Goal: Book appointment/travel/reservation

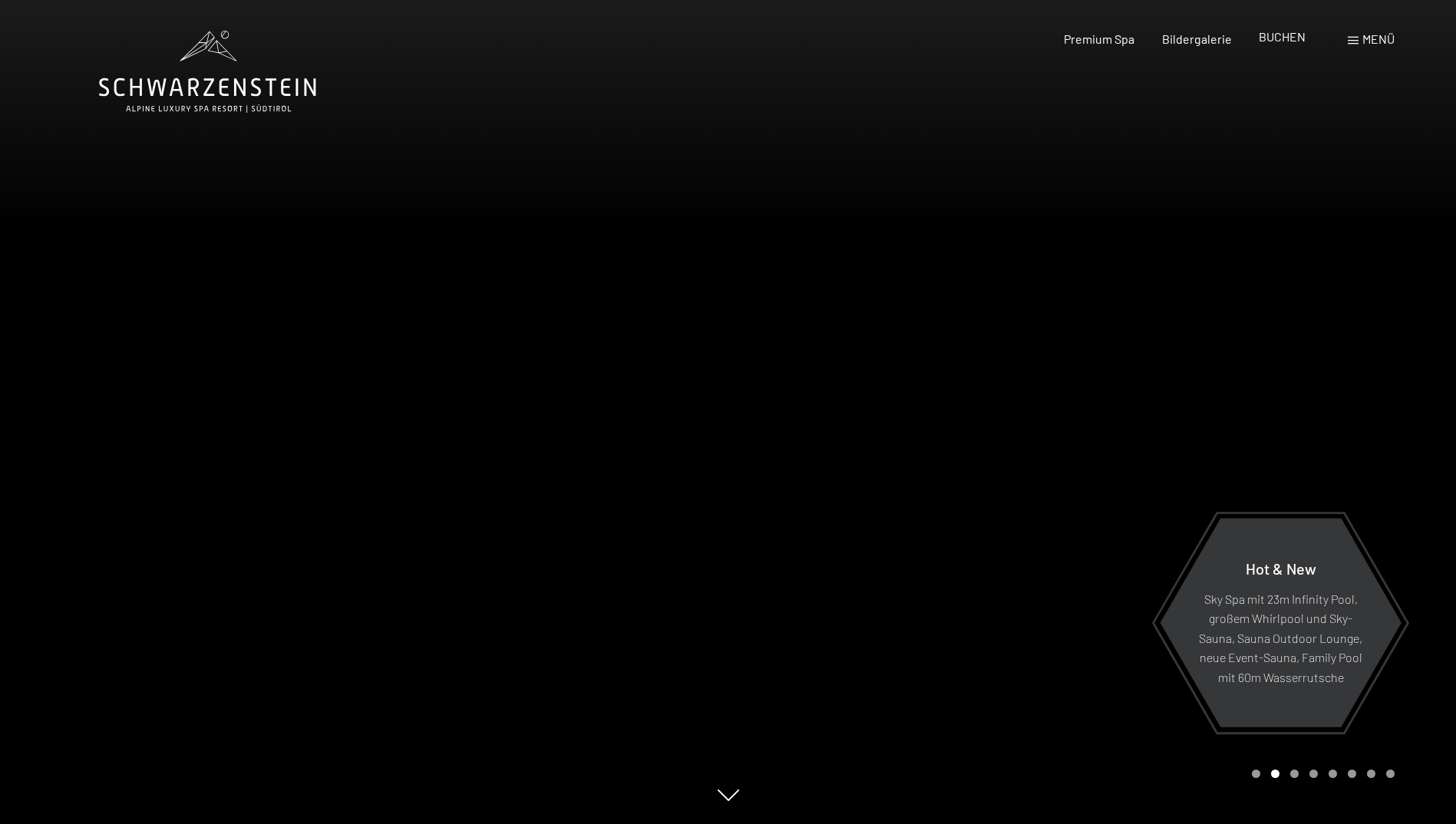
click at [1284, 35] on span "BUCHEN" at bounding box center [1282, 36] width 47 height 14
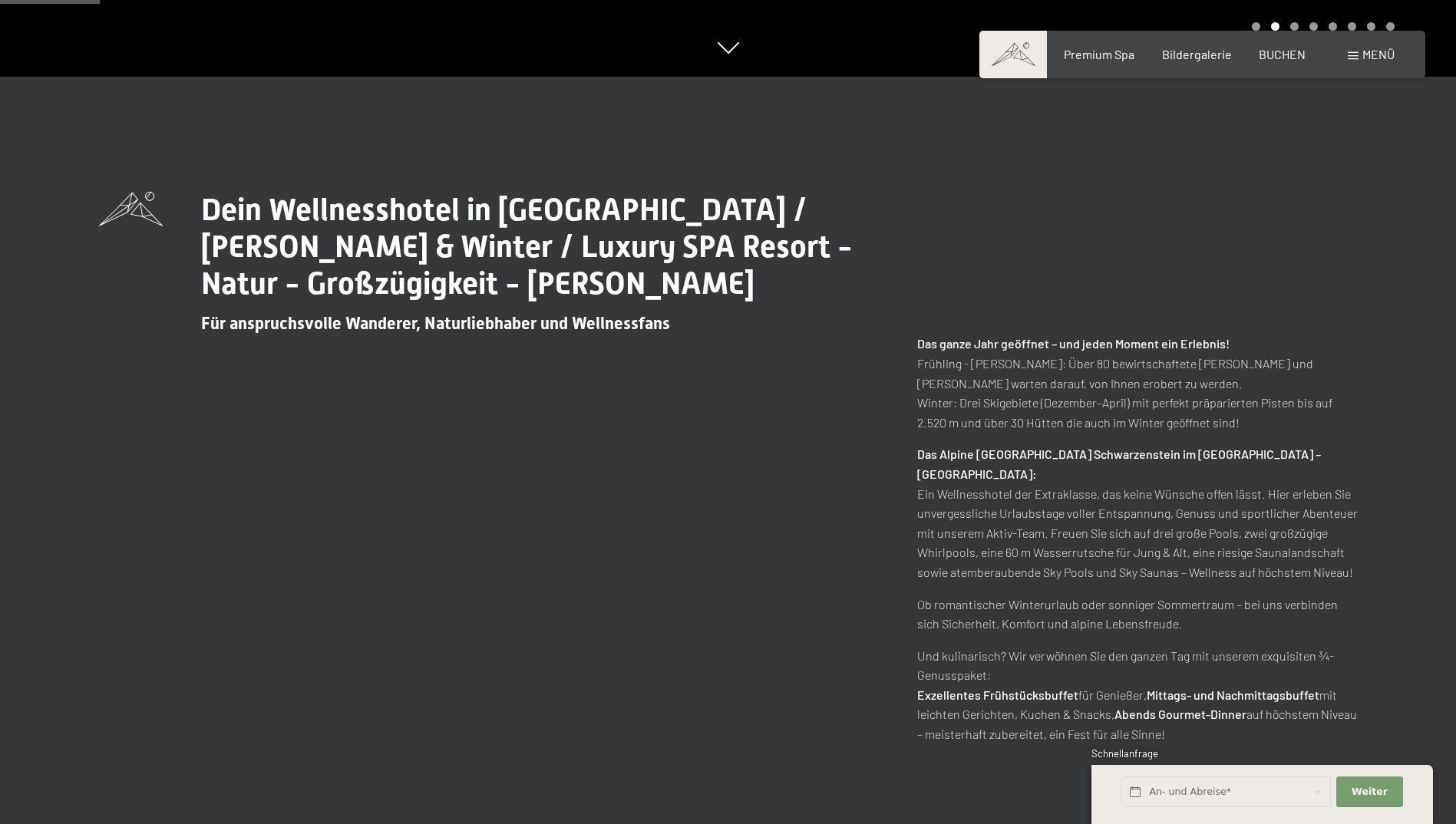
scroll to position [997, 0]
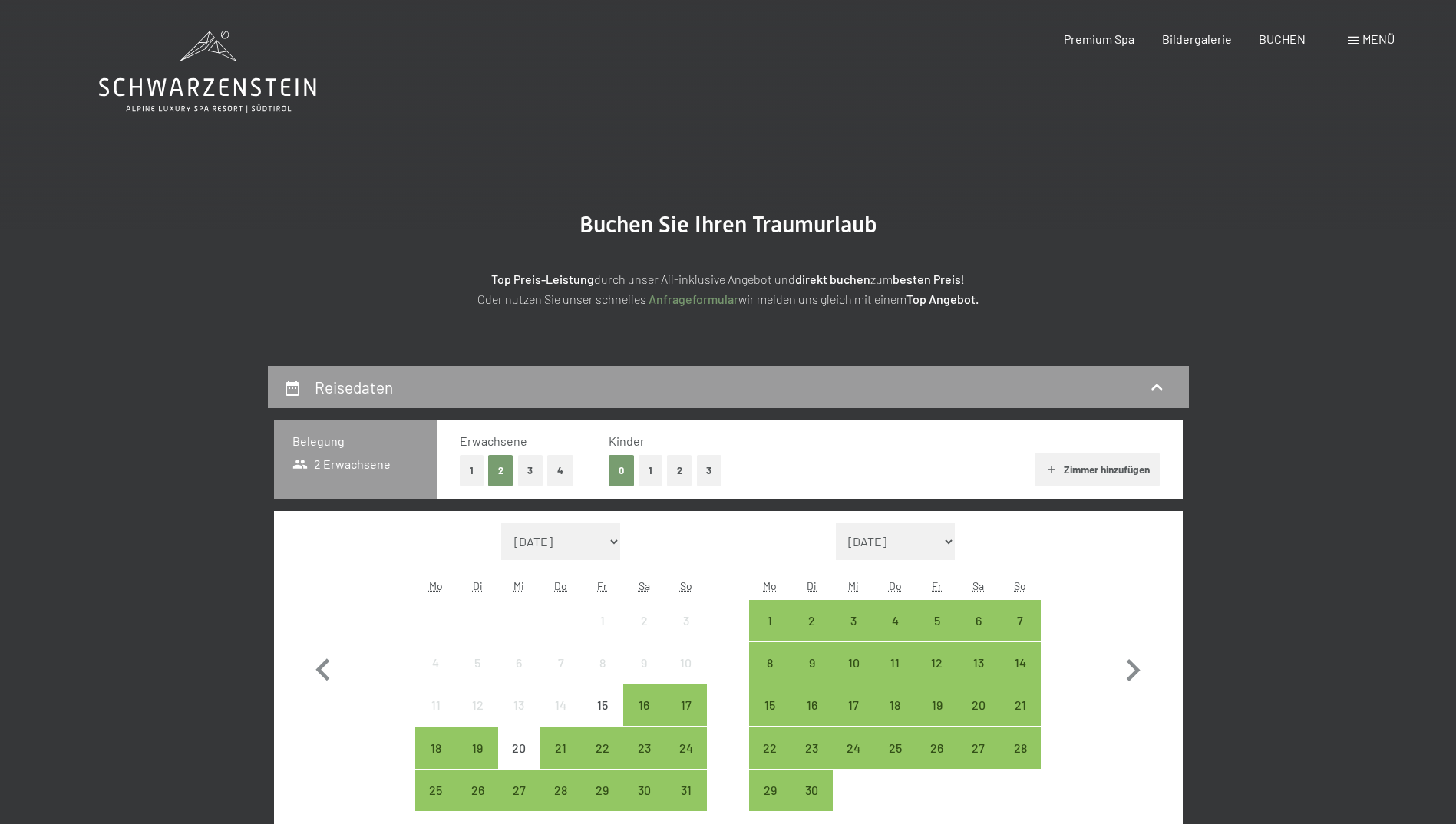
click at [676, 469] on button "2" at bounding box center [679, 471] width 26 height 32
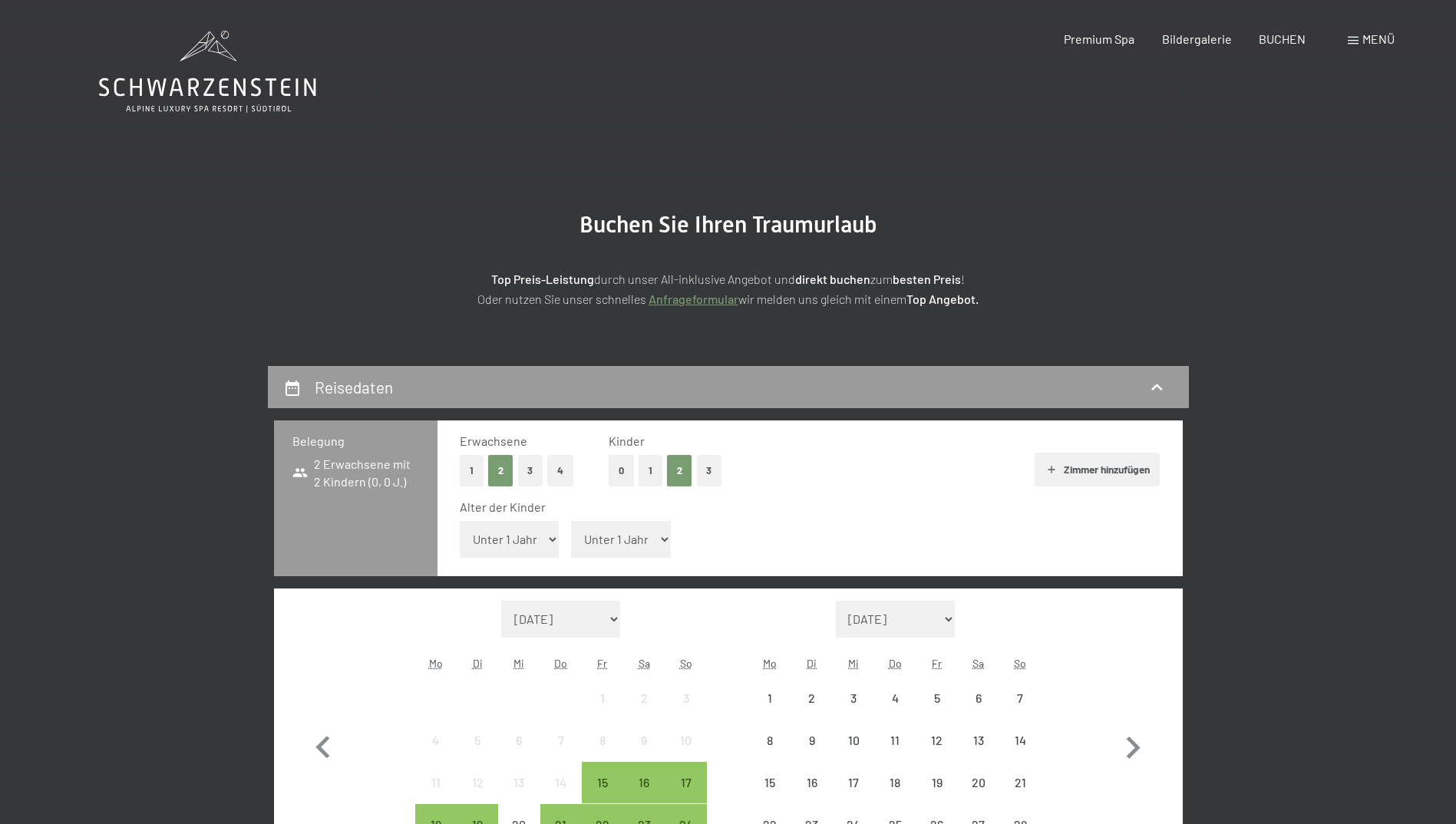
click at [542, 535] on select "Unter 1 Jahr 1 Jahr 2 Jahre 3 Jahre 4 Jahre 5 Jahre 6 Jahre 7 Jahre 8 Jahre 9 J…" at bounding box center [510, 539] width 100 height 37
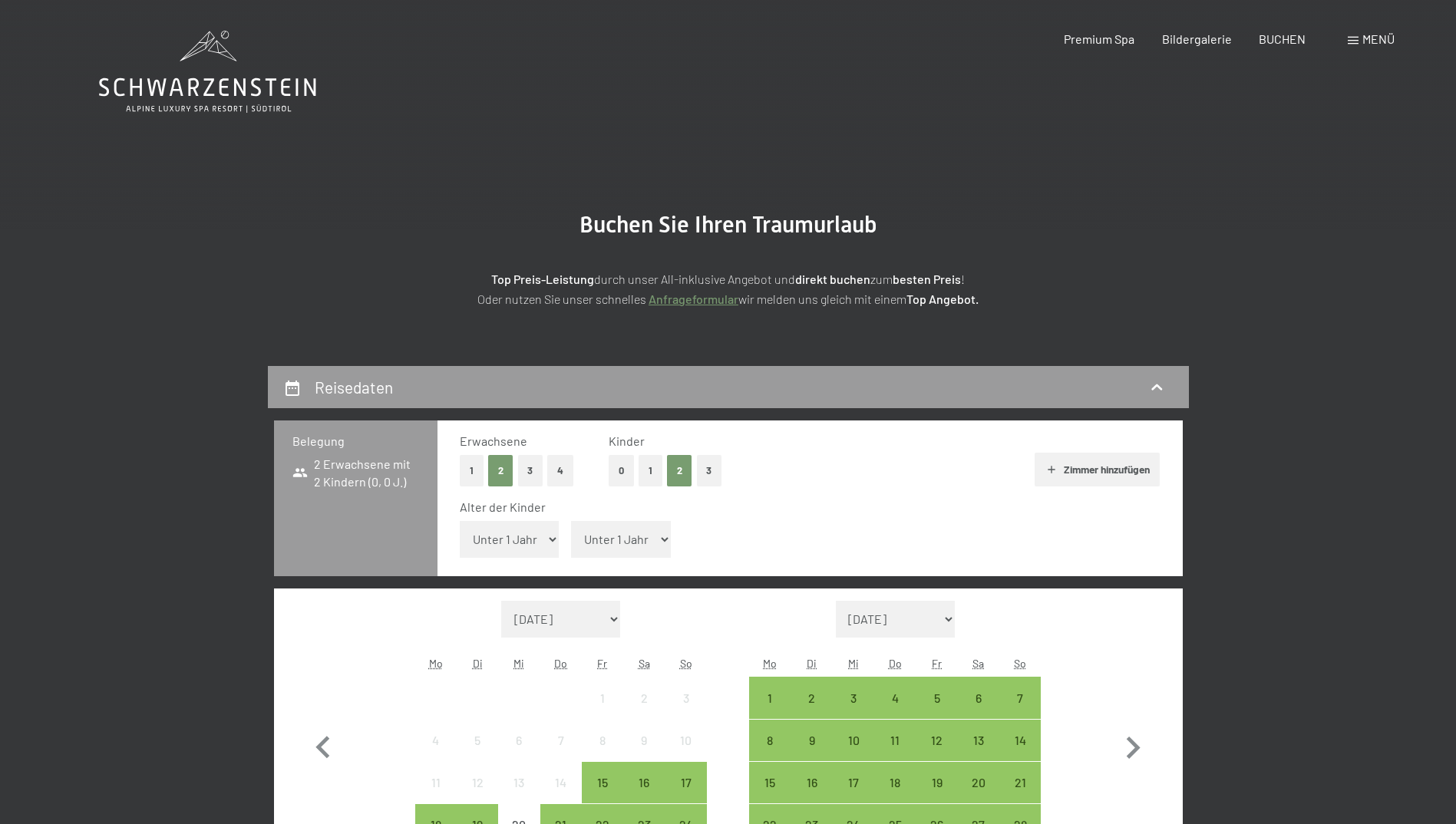
select select "2"
click at [460, 521] on select "Unter 1 Jahr 1 Jahr 2 Jahre 3 Jahre 4 Jahre 5 Jahre 6 Jahre 7 Jahre 8 Jahre 9 J…" at bounding box center [510, 539] width 100 height 37
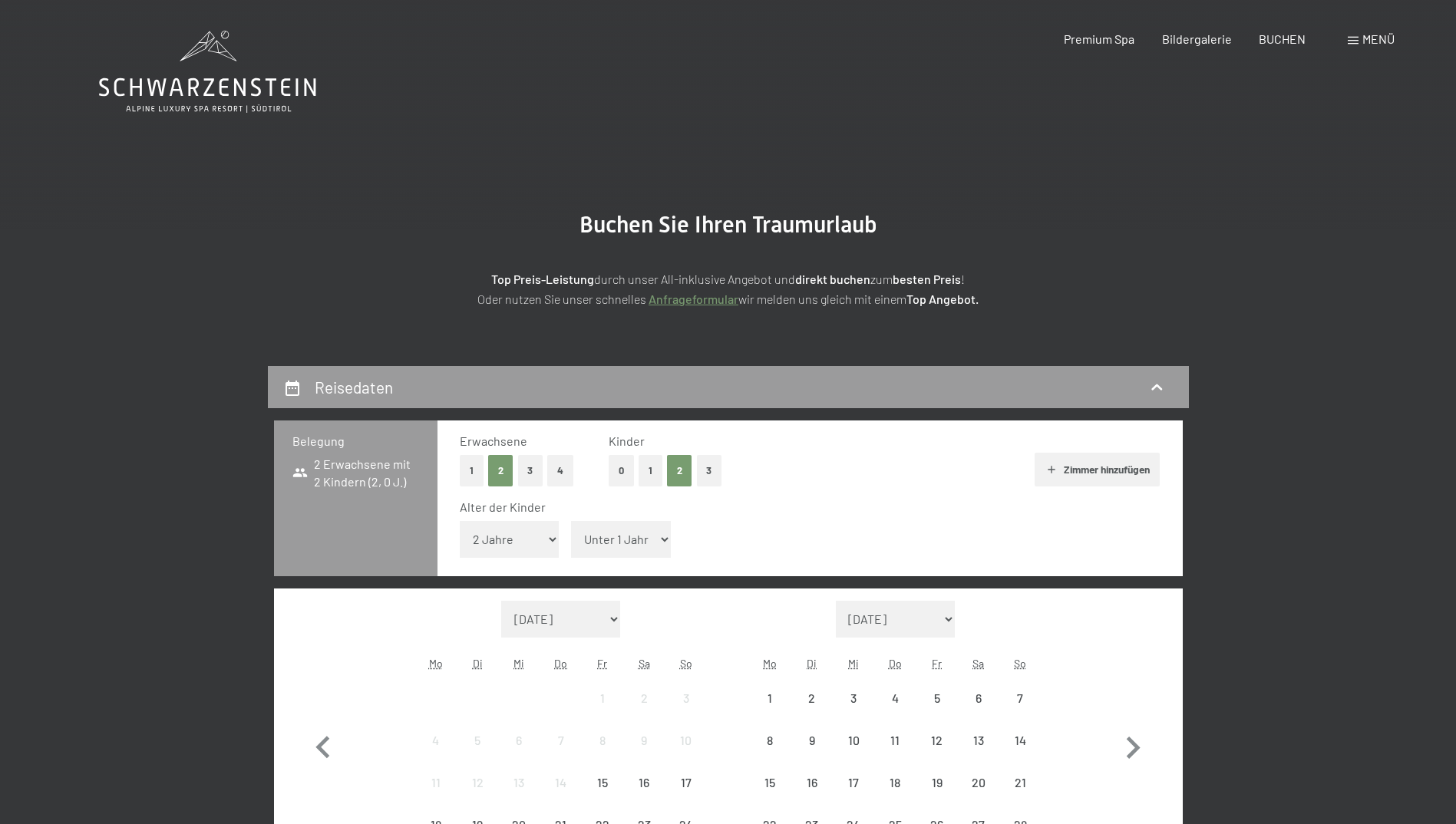
click at [625, 553] on select "Unter 1 Jahr 1 Jahr 2 Jahre 3 Jahre 4 Jahre 5 Jahre 6 Jahre 7 Jahre 8 Jahre 9 J…" at bounding box center [621, 539] width 100 height 37
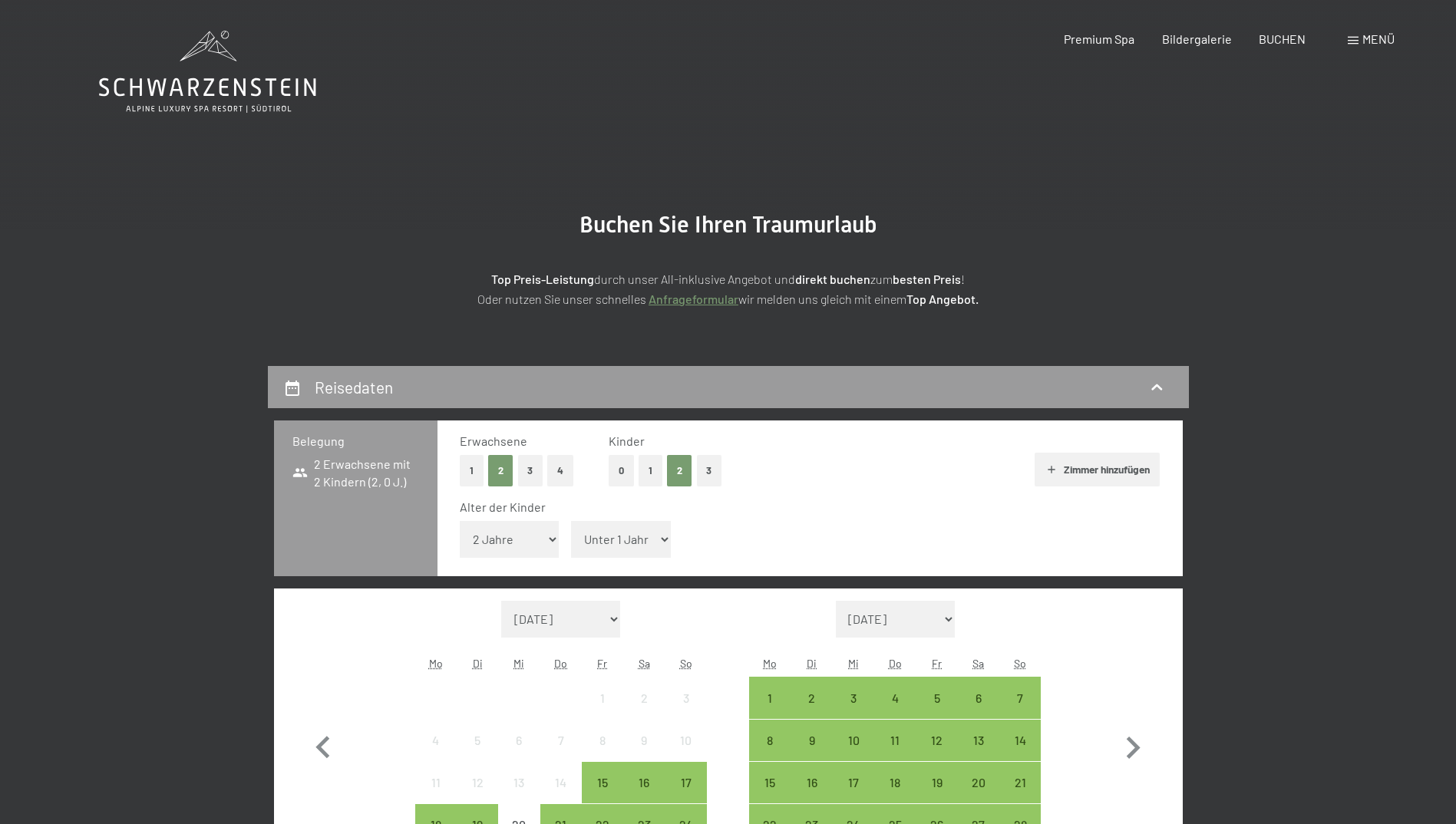
select select "6"
click at [571, 521] on select "Unter 1 Jahr 1 Jahr 2 Jahre 3 Jahre 4 Jahre 5 Jahre 6 Jahre 7 Jahre 8 Jahre 9 J…" at bounding box center [621, 539] width 100 height 37
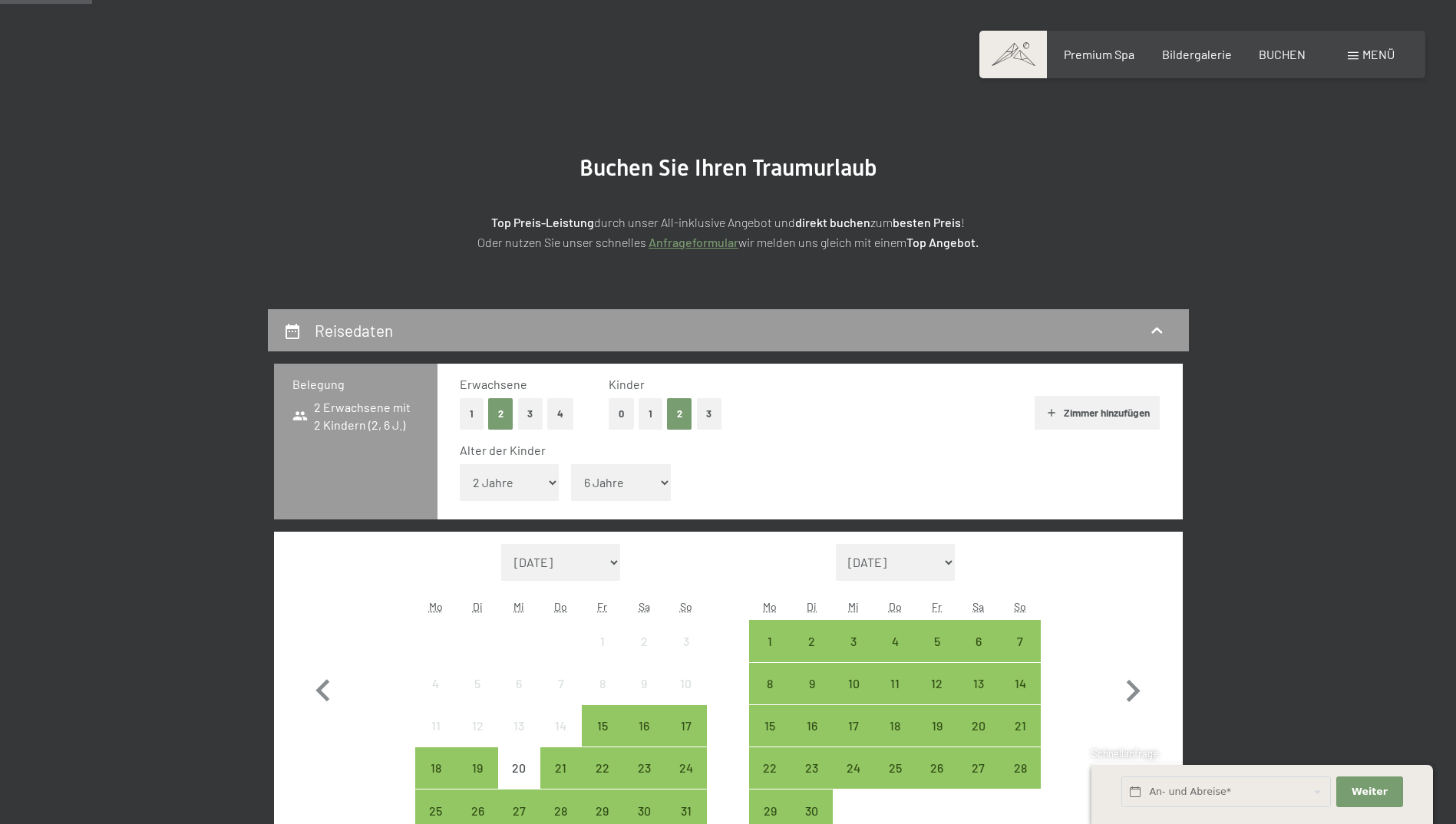
scroll to position [230, 0]
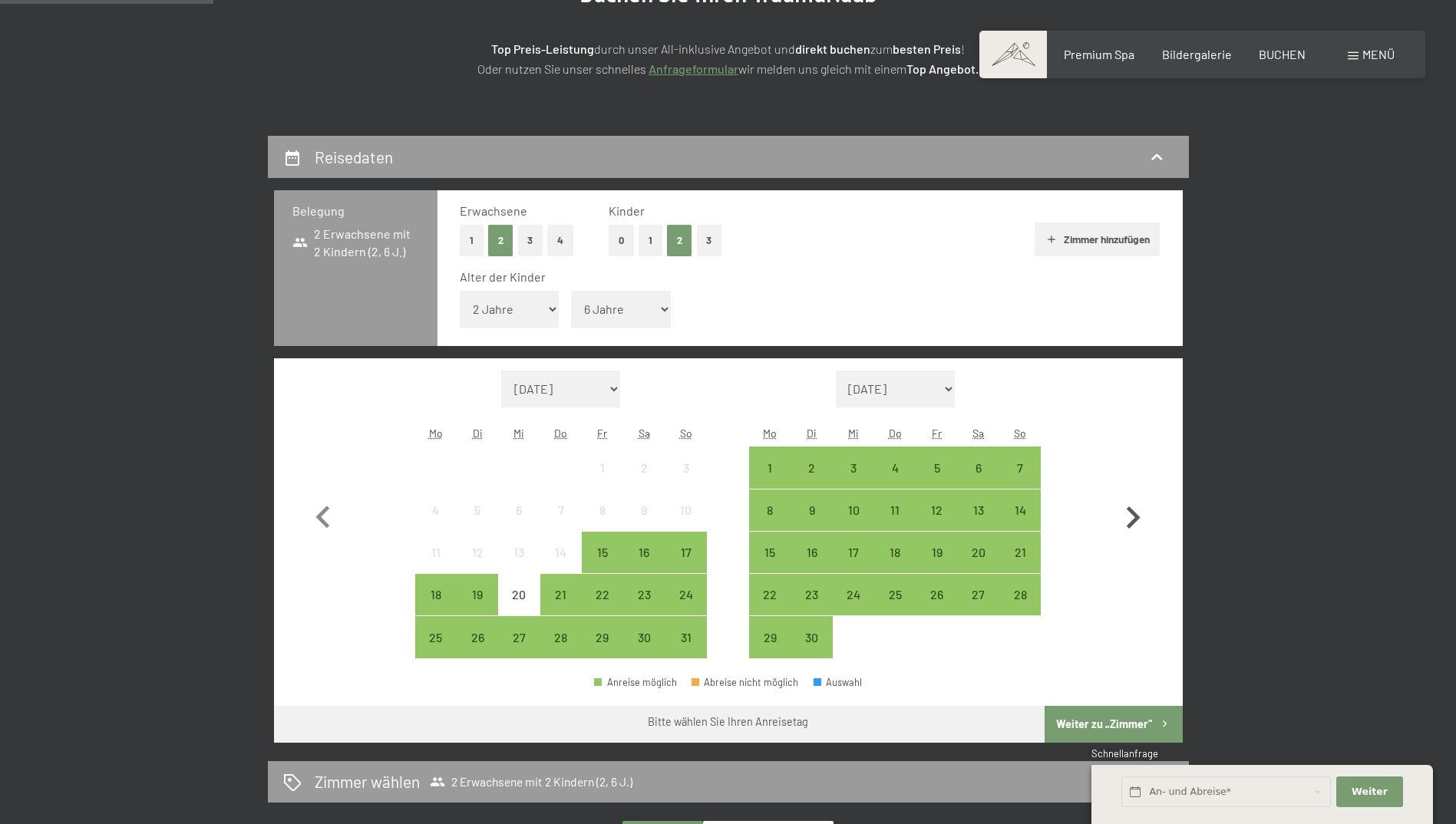
click at [1140, 516] on icon "button" at bounding box center [1133, 518] width 44 height 44
select select "[DATE]"
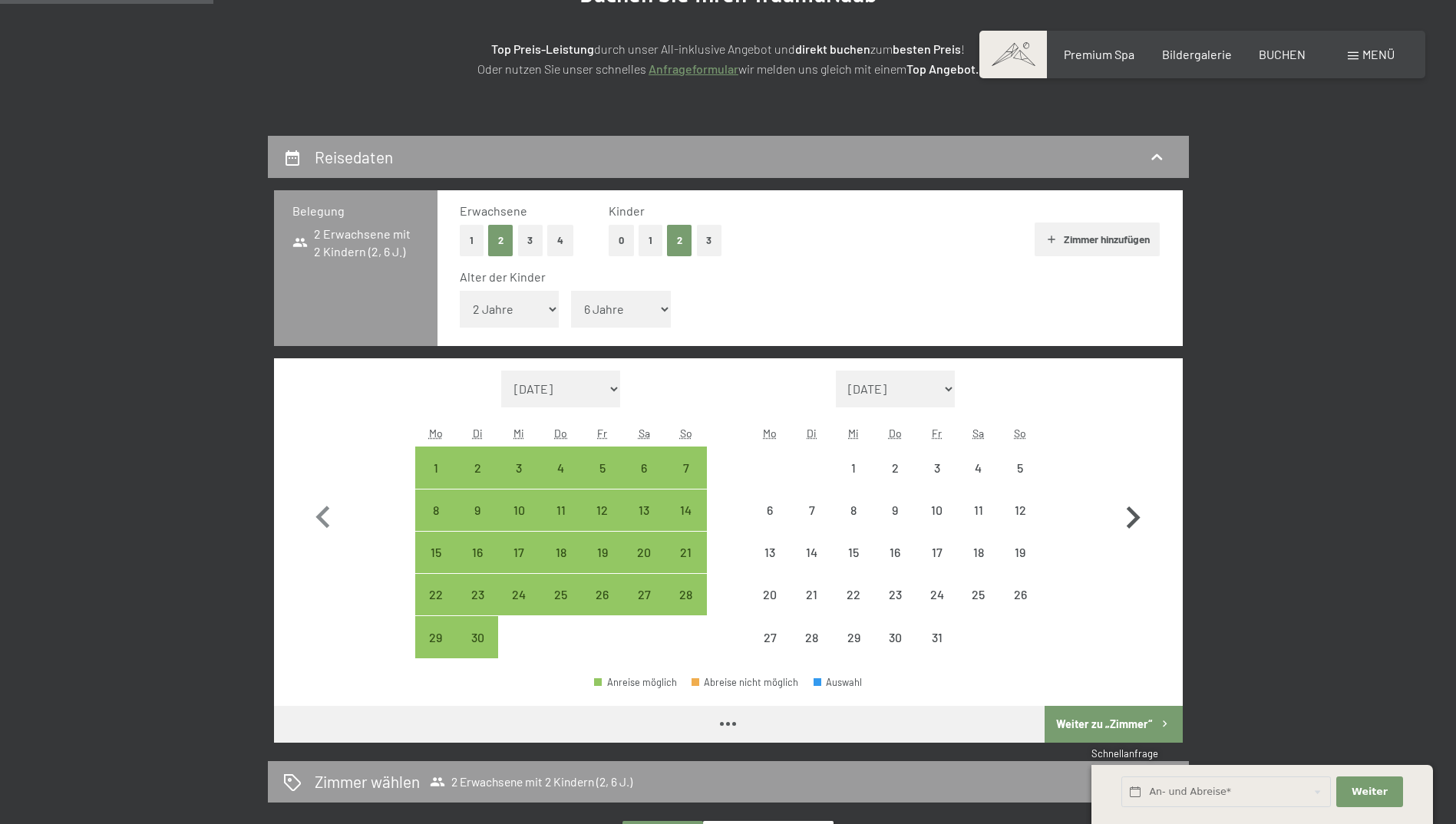
select select "[DATE]"
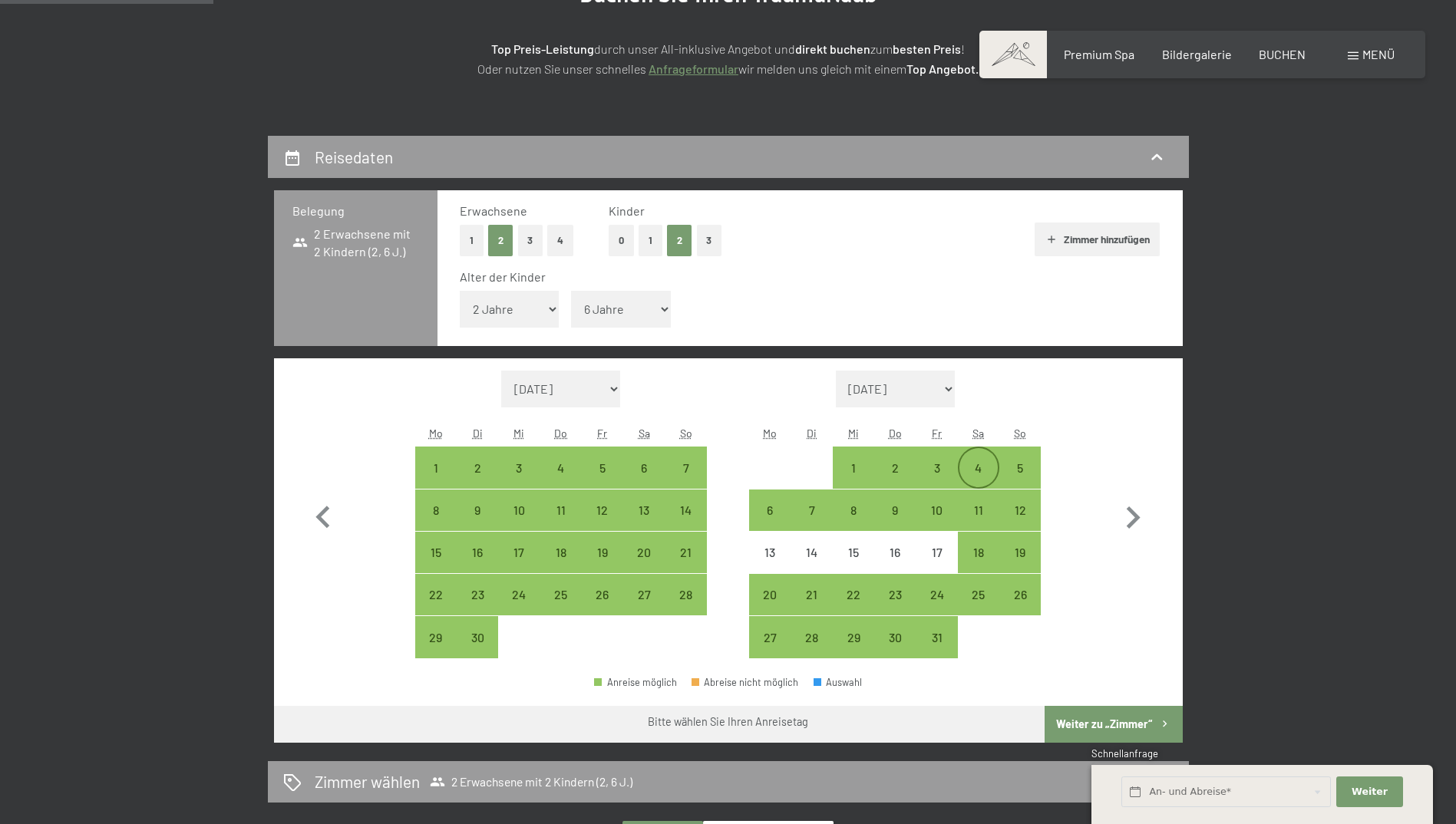
click at [981, 474] on div "4" at bounding box center [978, 480] width 38 height 38
select select "[DATE]"
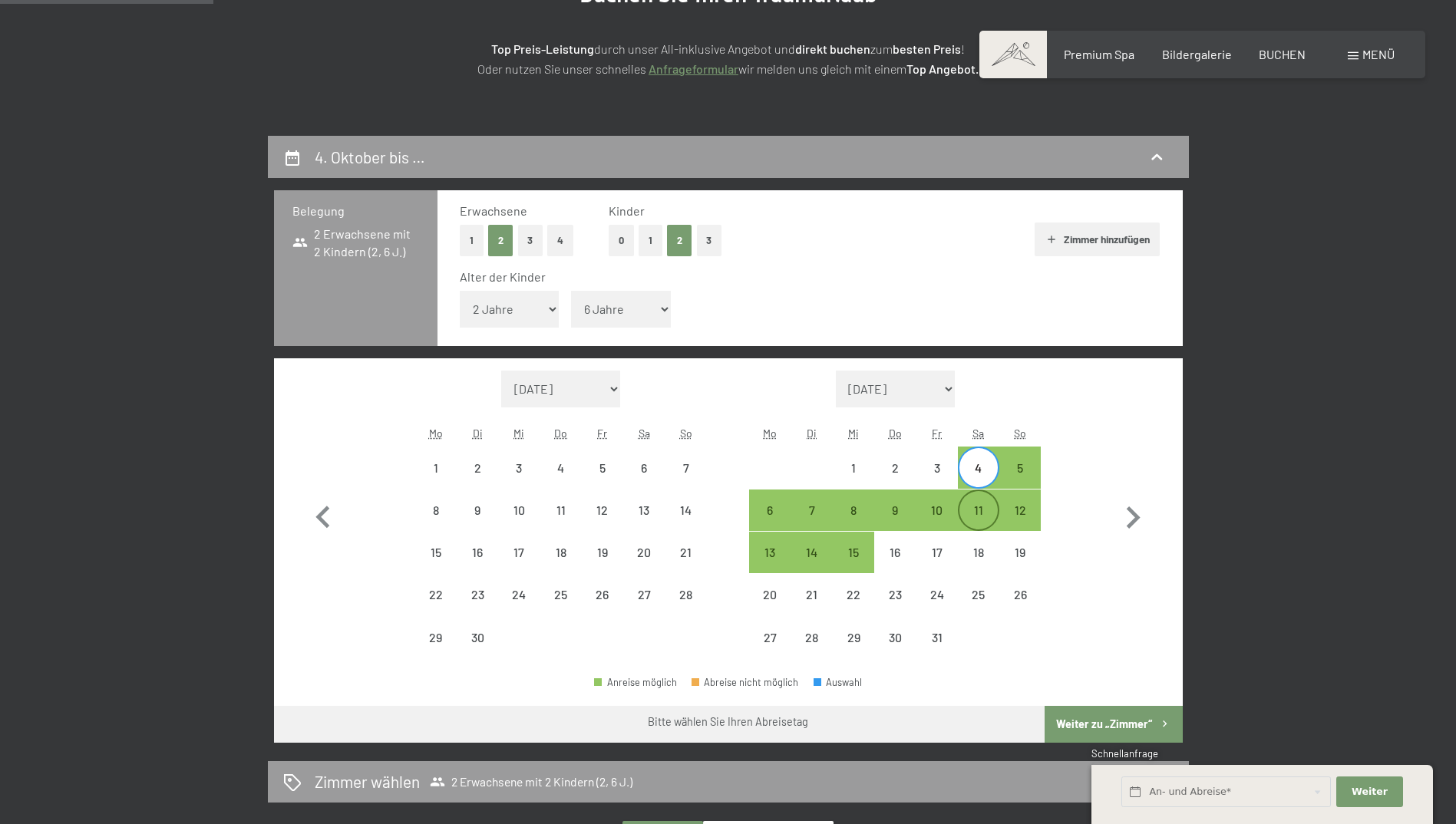
click at [977, 505] on div "11" at bounding box center [978, 523] width 38 height 38
select select "[DATE]"
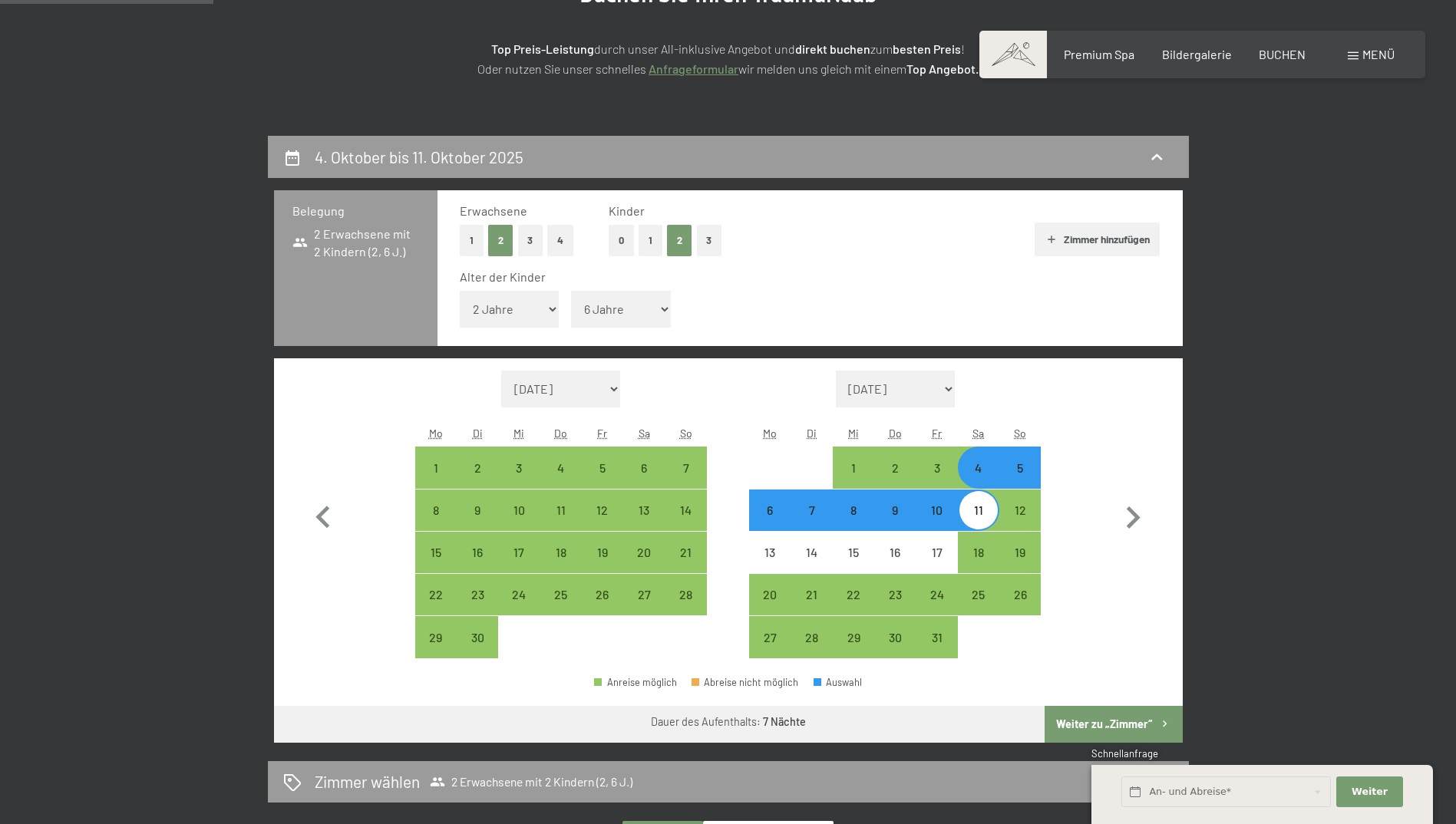
click at [1134, 728] on button "Weiter zu „Zimmer“" at bounding box center [1113, 724] width 137 height 37
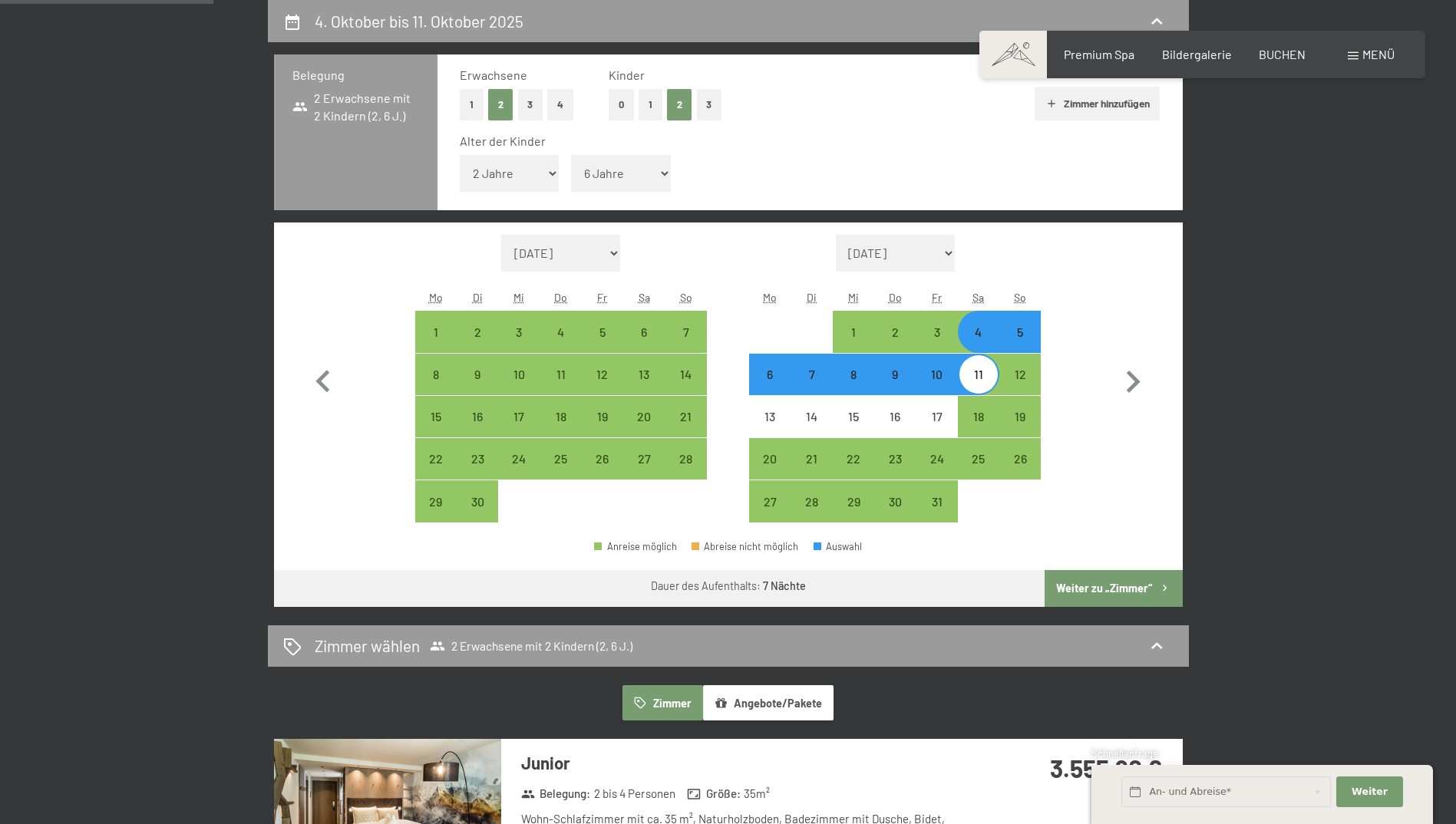
select select "[DATE]"
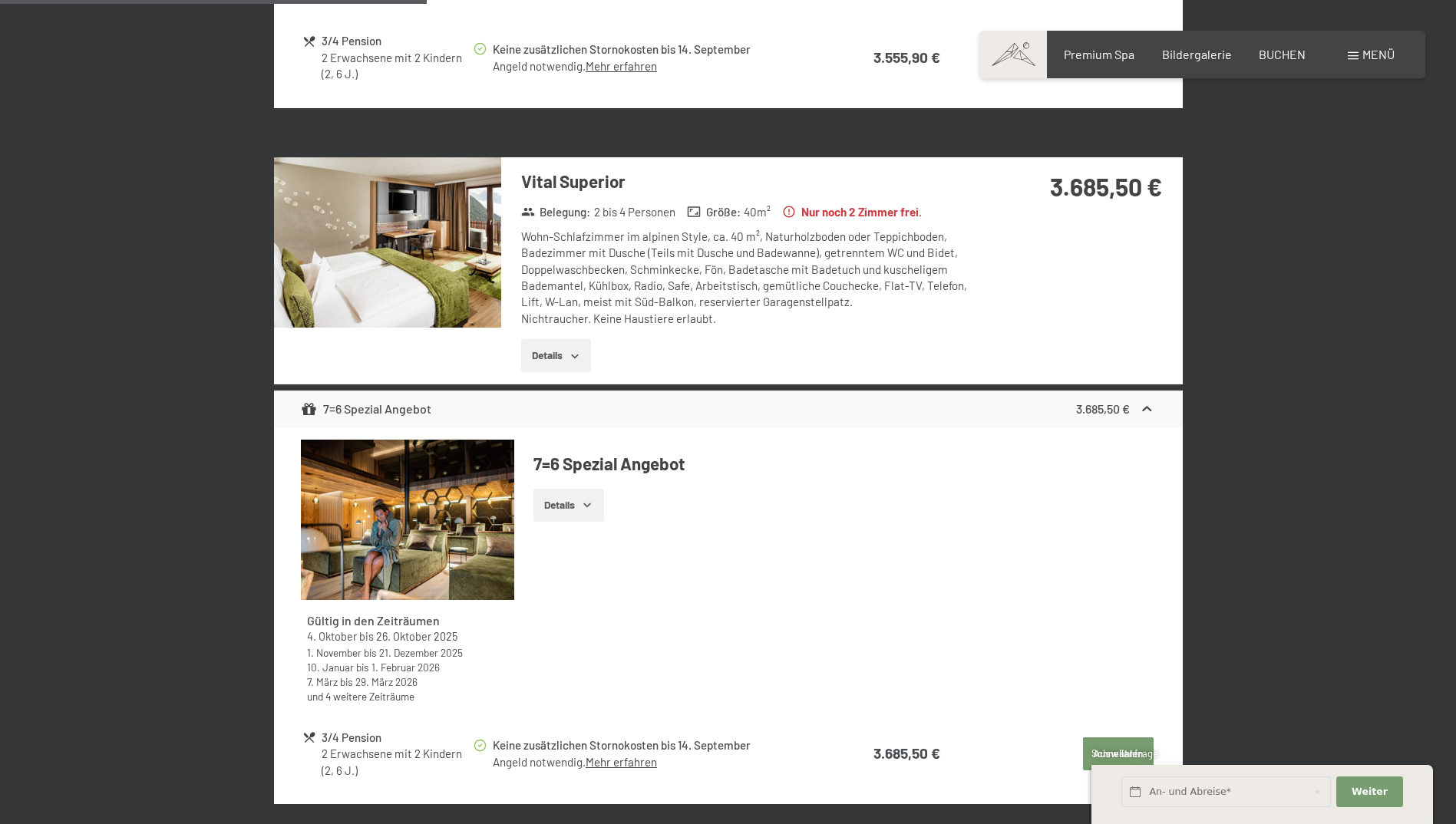
scroll to position [1057, 0]
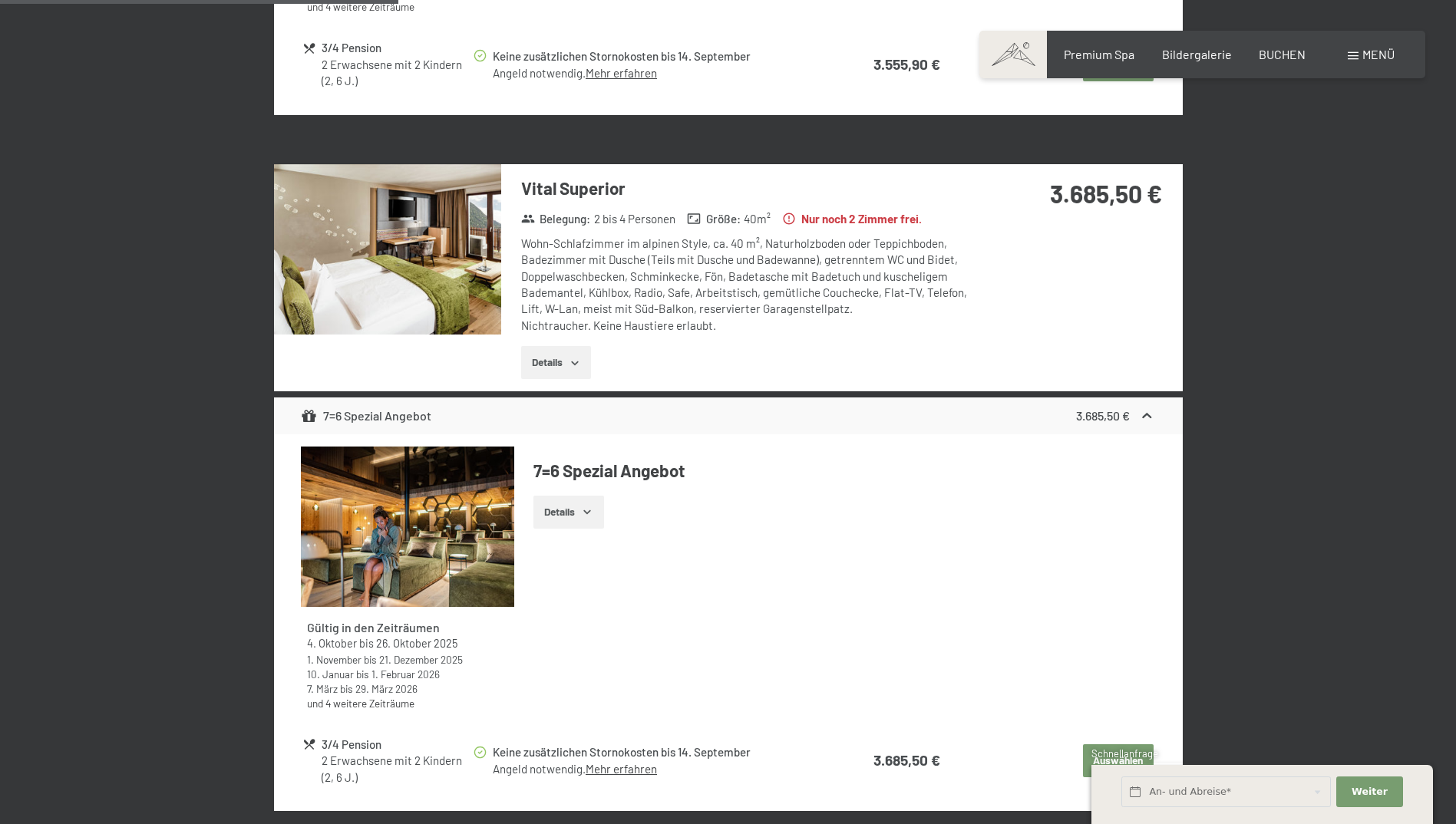
click at [566, 371] on button "Details" at bounding box center [556, 362] width 70 height 34
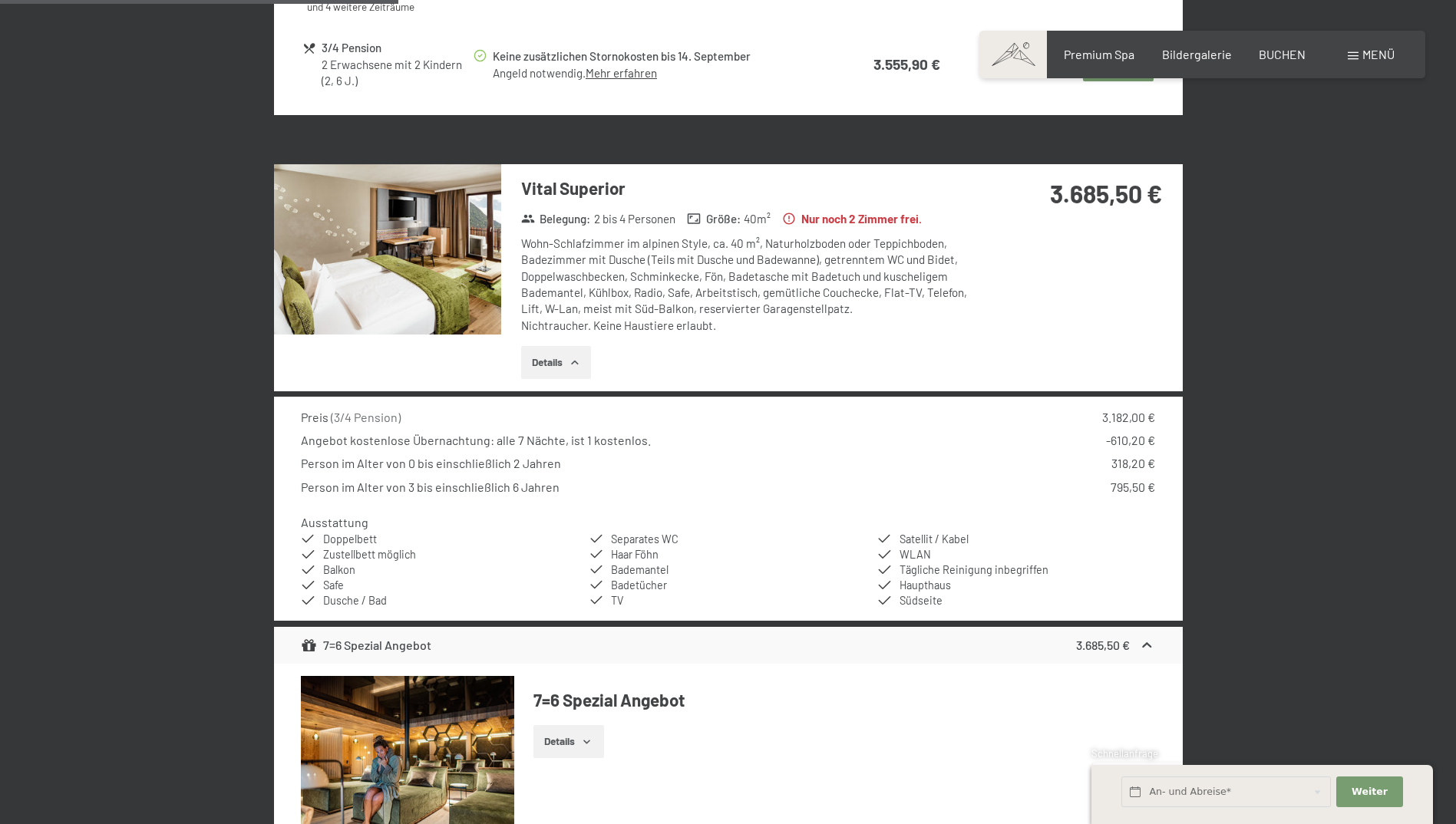
click at [579, 368] on icon "button" at bounding box center [575, 362] width 12 height 12
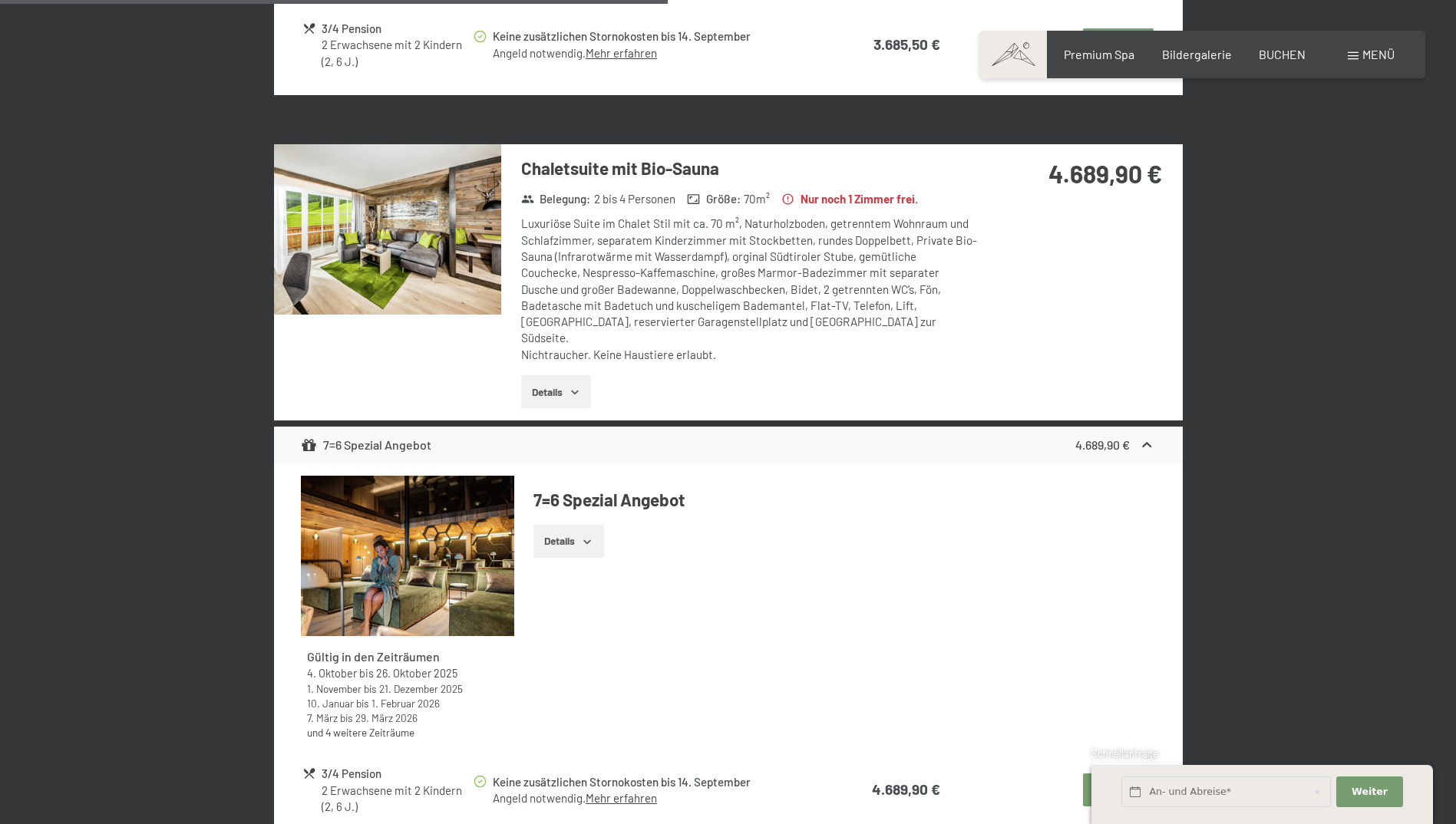
scroll to position [1747, 0]
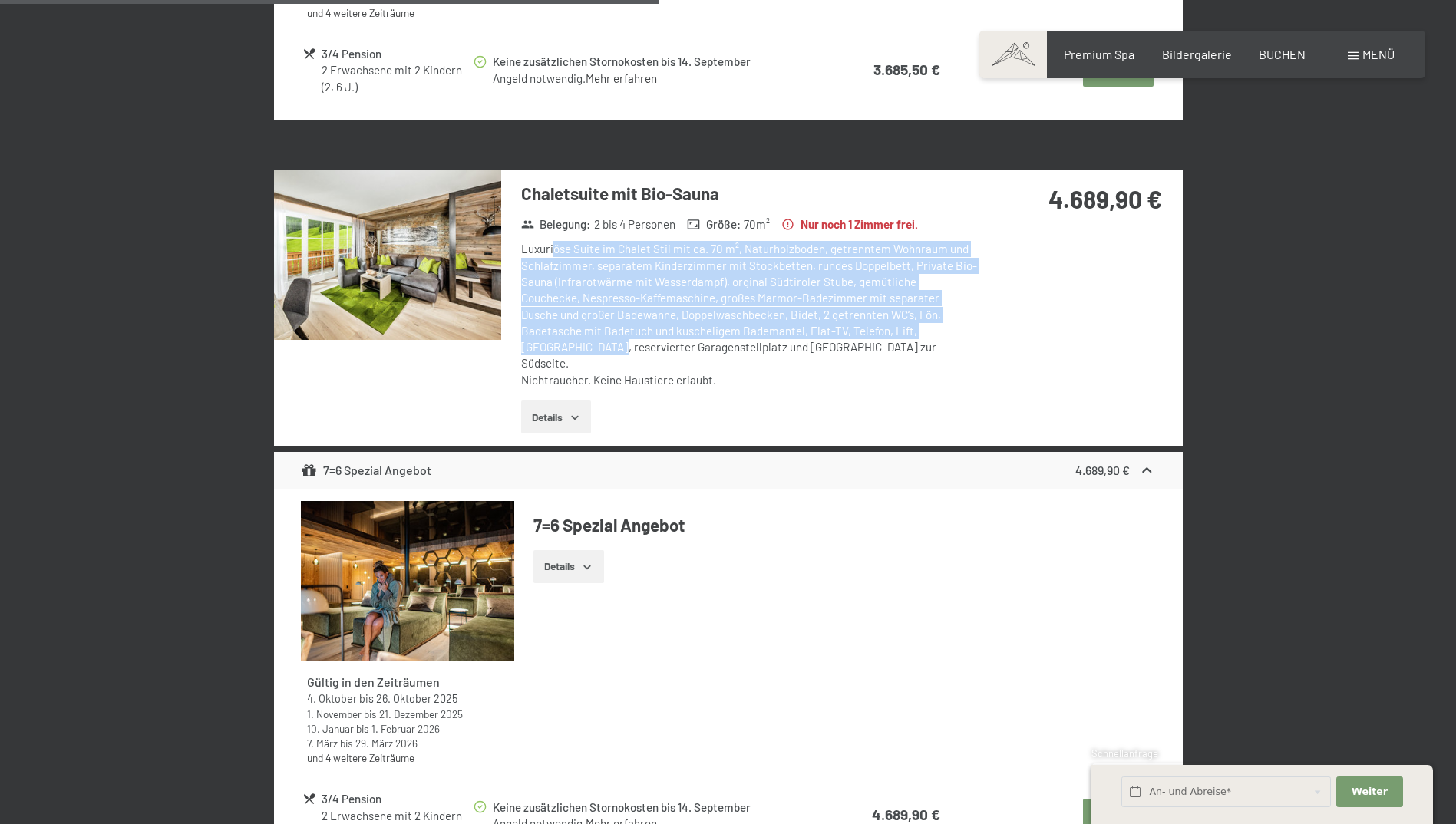
drag, startPoint x: 550, startPoint y: 249, endPoint x: 871, endPoint y: 331, distance: 331.3
click at [871, 331] on div "Luxuriöse Suite im Chalet Stil mit ca. 70 m², Naturholzboden, getrenntem Wohnra…" at bounding box center [749, 314] width 456 height 148
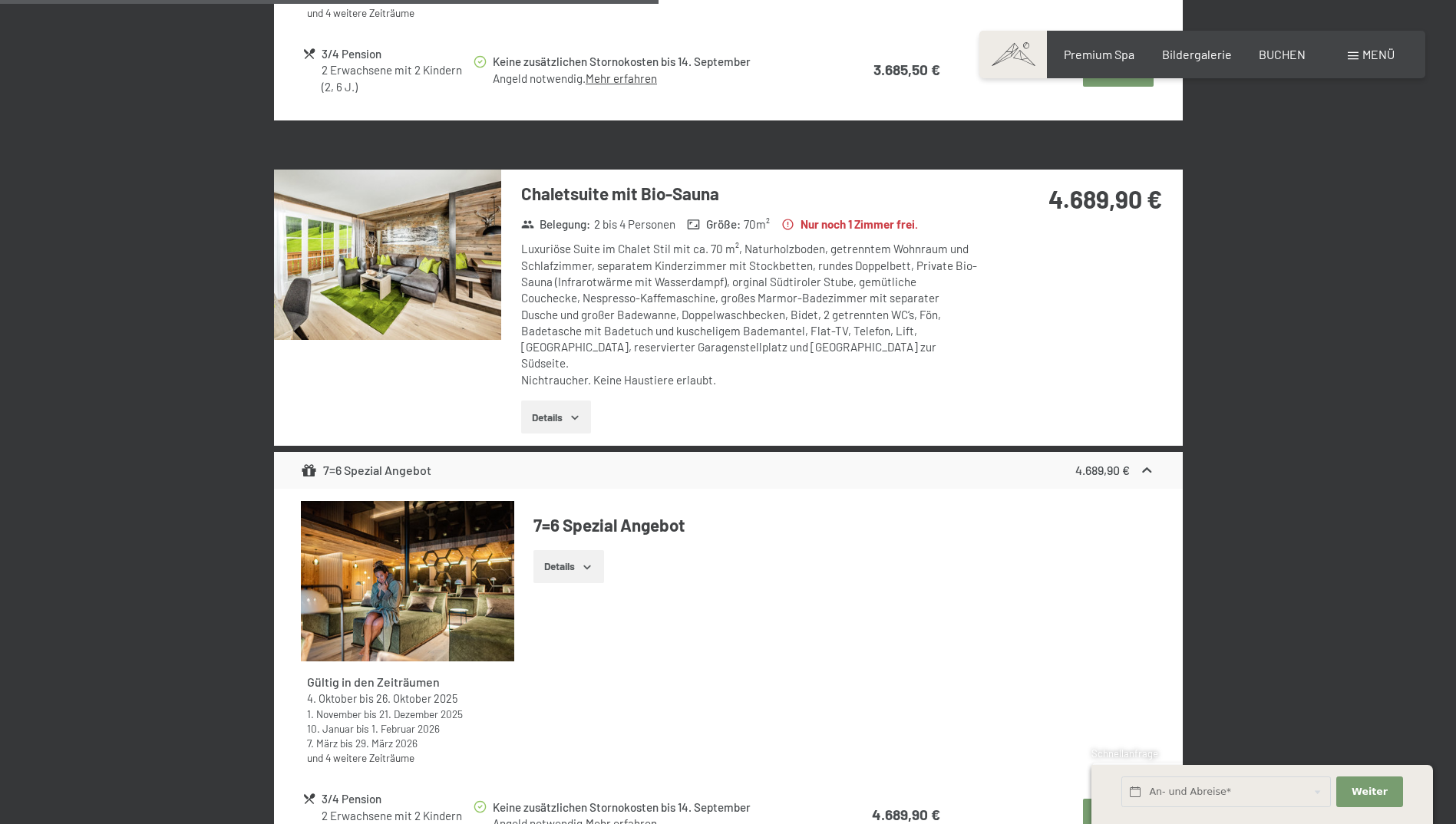
click at [572, 411] on icon "button" at bounding box center [575, 417] width 12 height 12
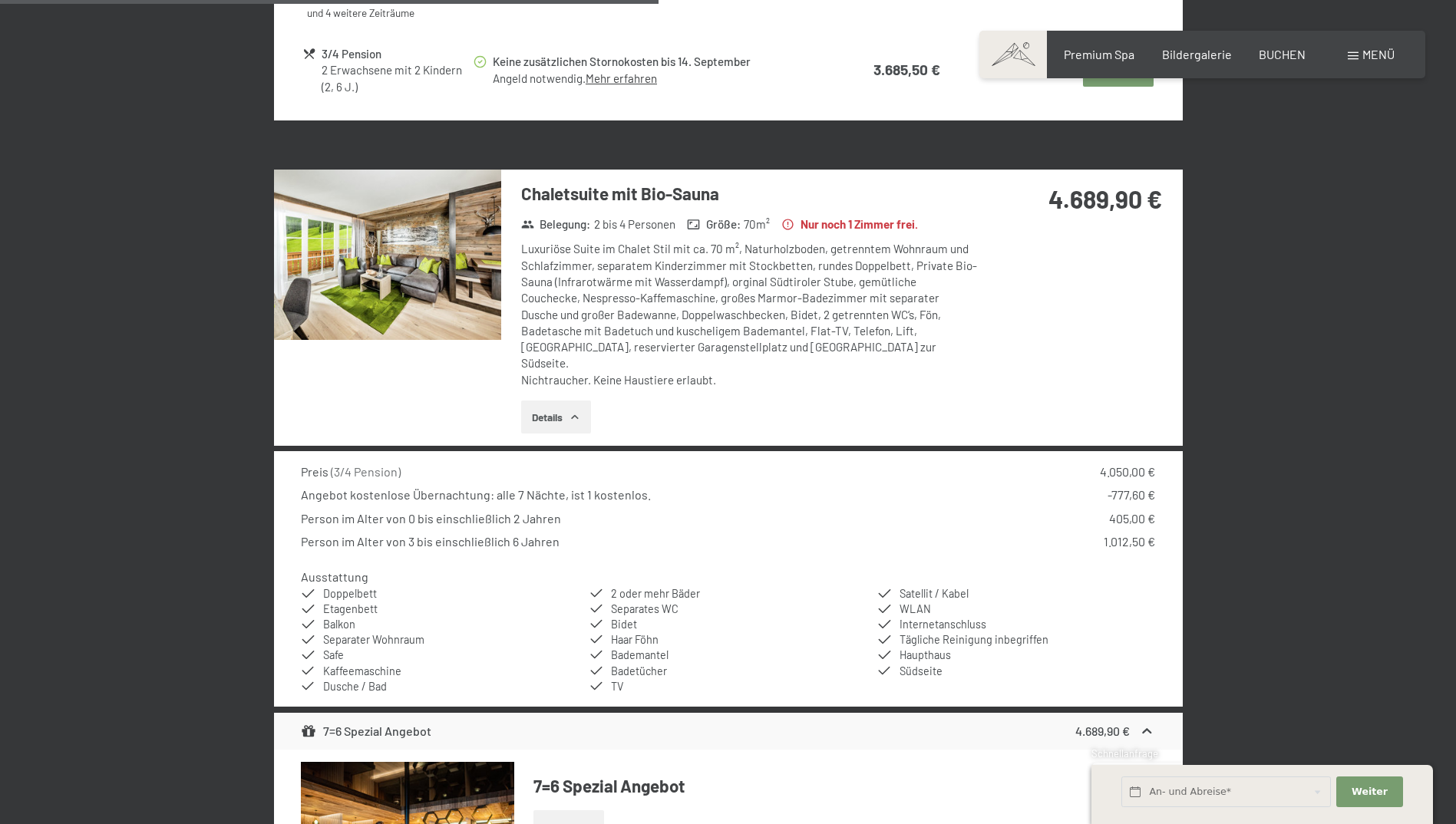
click at [572, 411] on icon "button" at bounding box center [575, 417] width 12 height 12
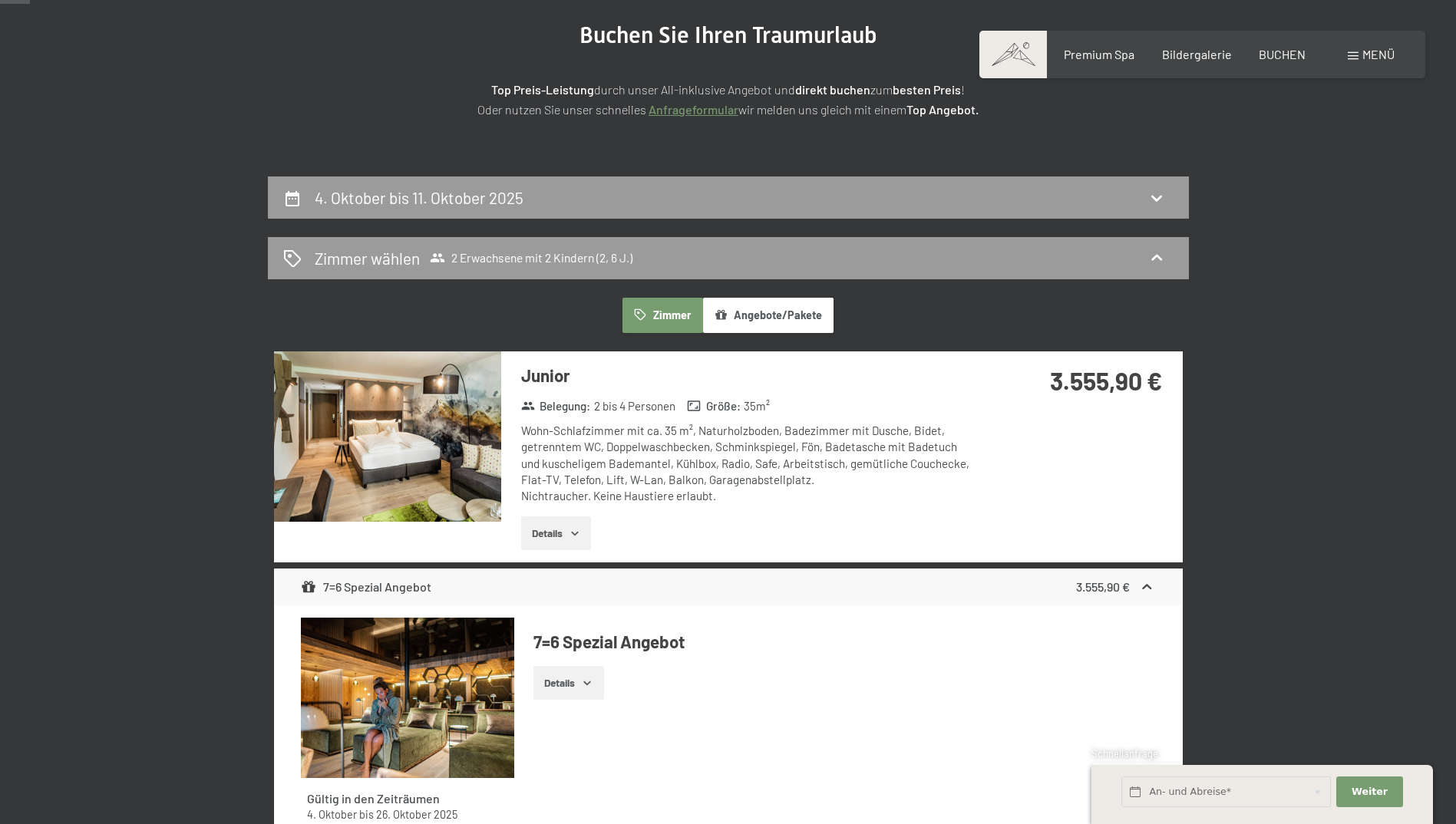
scroll to position [59, 0]
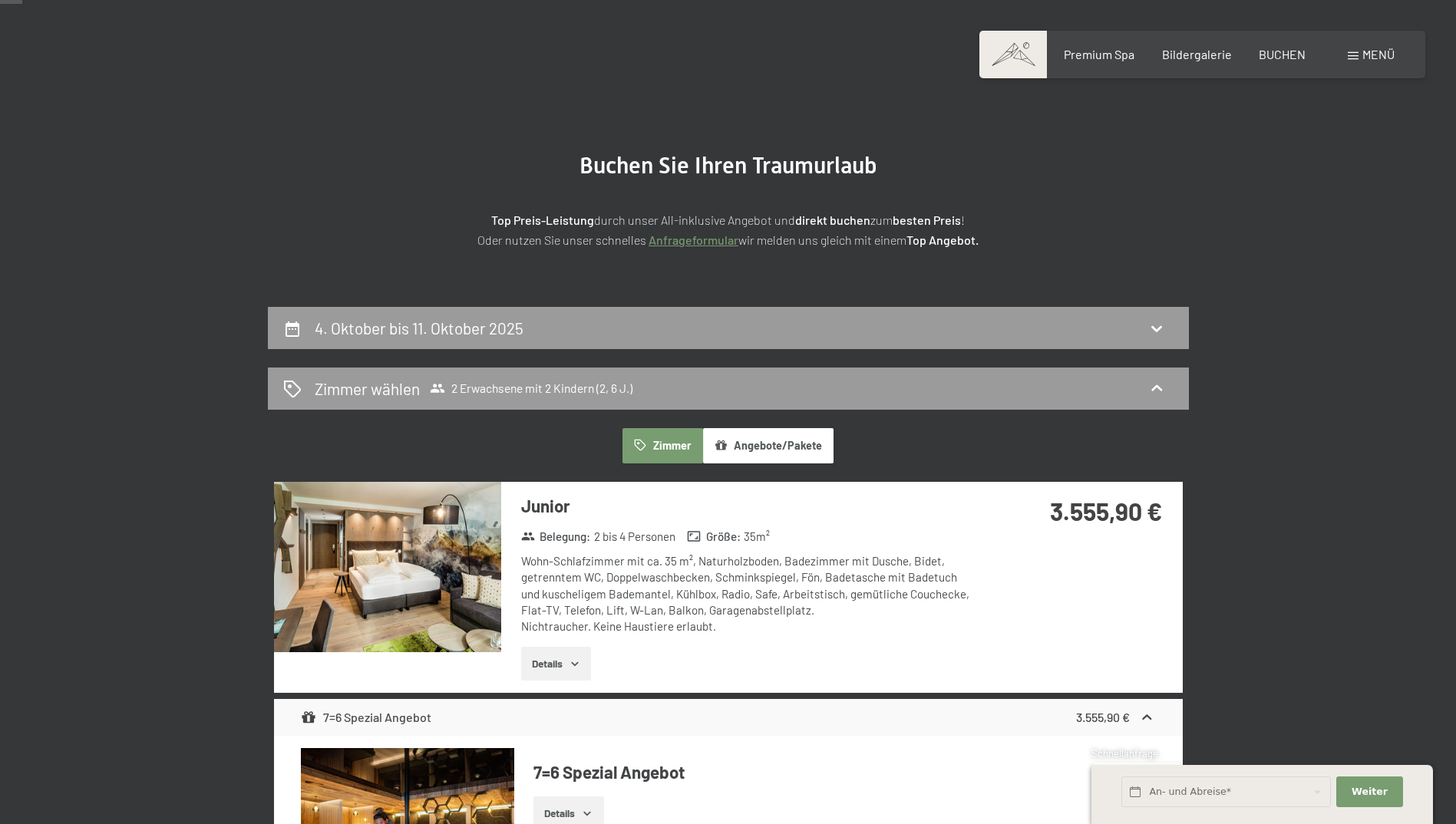
click at [803, 446] on button "Angebote/Pakete" at bounding box center [769, 446] width 131 height 35
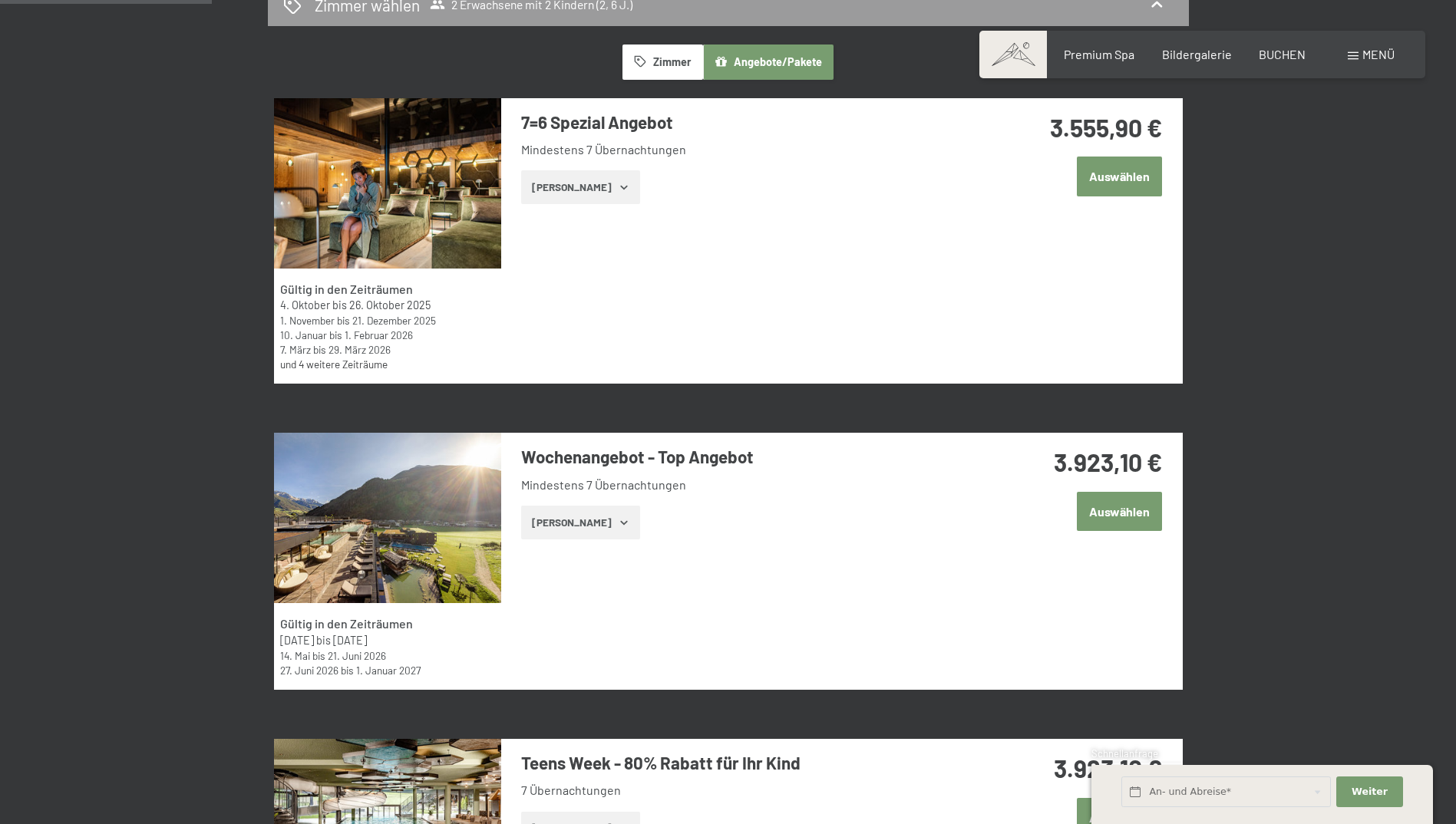
scroll to position [136, 0]
